Goal: Task Accomplishment & Management: Use online tool/utility

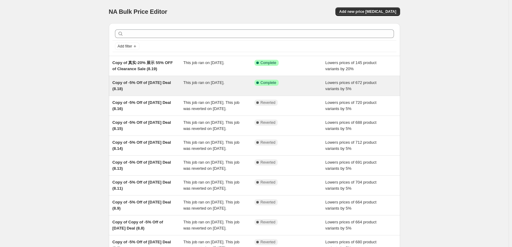
click at [210, 86] on div "This job ran on [DATE]." at bounding box center [218, 86] width 71 height 12
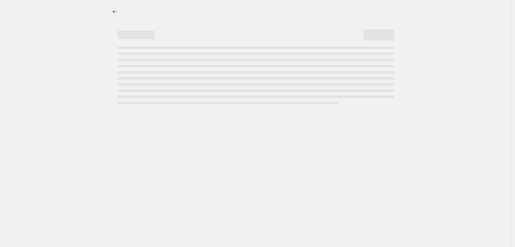
select select "percentage"
select select "pp"
select select "collection"
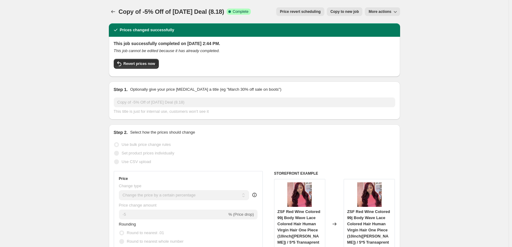
click at [342, 11] on span "Copy to new job" at bounding box center [344, 11] width 28 height 5
select select "percentage"
select select "pp"
select select "collection"
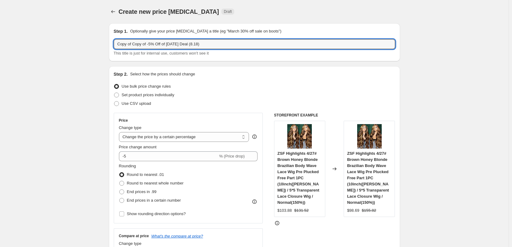
drag, startPoint x: 134, startPoint y: 45, endPoint x: 115, endPoint y: 45, distance: 19.3
click at [115, 45] on div "Step 1. Optionally give your price change job a title (eg "March 30% off sale o…" at bounding box center [254, 42] width 291 height 38
click at [181, 44] on input "Copy of -5% Off of Today Deal (8.18)" at bounding box center [254, 44] width 281 height 10
type input "Copy of -5% Off of Today Deal (8.20)"
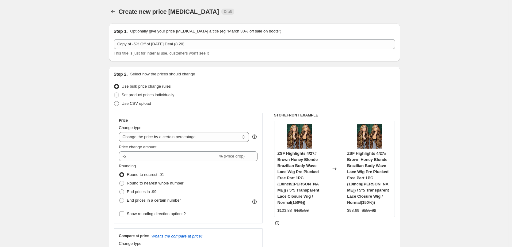
drag, startPoint x: 414, startPoint y: 107, endPoint x: 418, endPoint y: 117, distance: 10.8
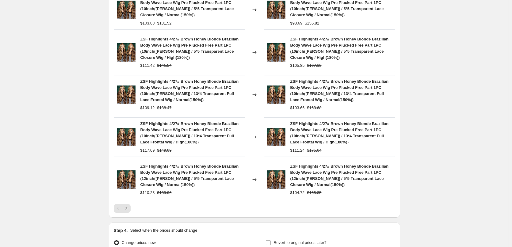
scroll to position [590, 0]
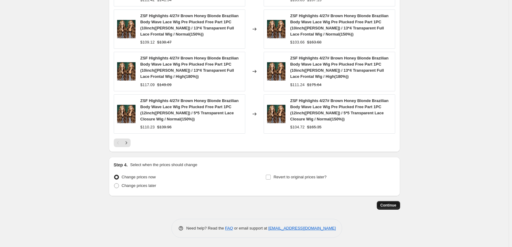
click at [388, 203] on button "Continue" at bounding box center [387, 205] width 23 height 9
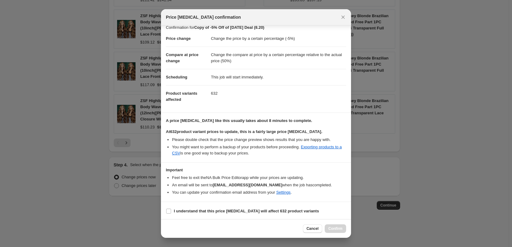
scroll to position [7, 0]
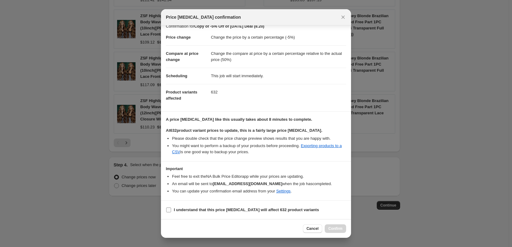
click at [167, 210] on input "I understand that this price change job will affect 632 product variants" at bounding box center [168, 209] width 5 height 5
checkbox input "true"
click at [337, 227] on span "Confirm" at bounding box center [335, 228] width 14 height 5
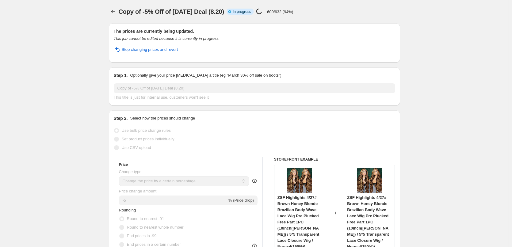
select select "percentage"
select select "pp"
select select "collection"
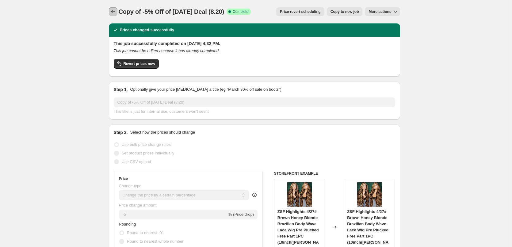
click at [111, 10] on button "Price change jobs" at bounding box center [113, 11] width 9 height 9
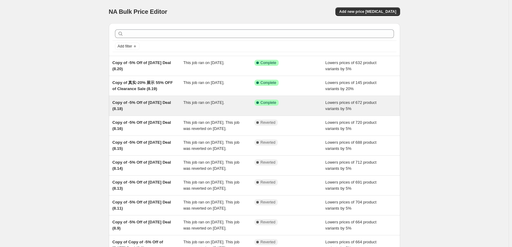
click at [195, 108] on div "This job ran on August 18, 2025." at bounding box center [218, 106] width 71 height 12
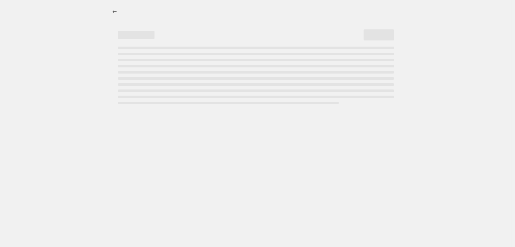
select select "percentage"
select select "pp"
select select "collection"
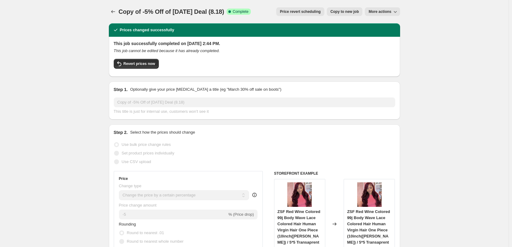
click at [140, 69] on div "Revert prices now" at bounding box center [254, 65] width 281 height 13
click at [142, 66] on span "Revert prices now" at bounding box center [139, 63] width 32 height 5
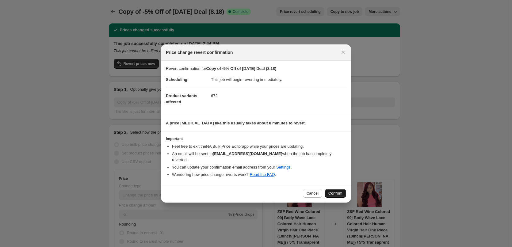
click at [334, 191] on span "Confirm" at bounding box center [335, 193] width 14 height 5
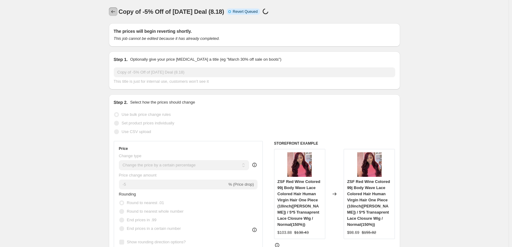
click at [114, 13] on icon "Price change jobs" at bounding box center [113, 12] width 6 height 6
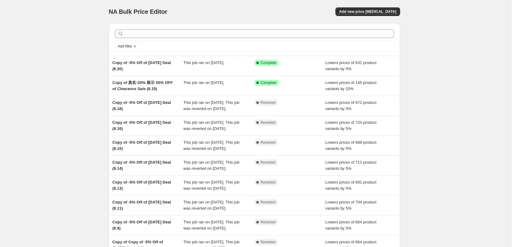
click at [47, 91] on div "NA Bulk Price Editor. This page is ready NA Bulk Price Editor Add new price cha…" at bounding box center [254, 158] width 508 height 316
click at [86, 98] on div "NA Bulk Price Editor. This page is ready NA Bulk Price Editor Add new price cha…" at bounding box center [254, 158] width 508 height 316
